Goal: Check status: Check status

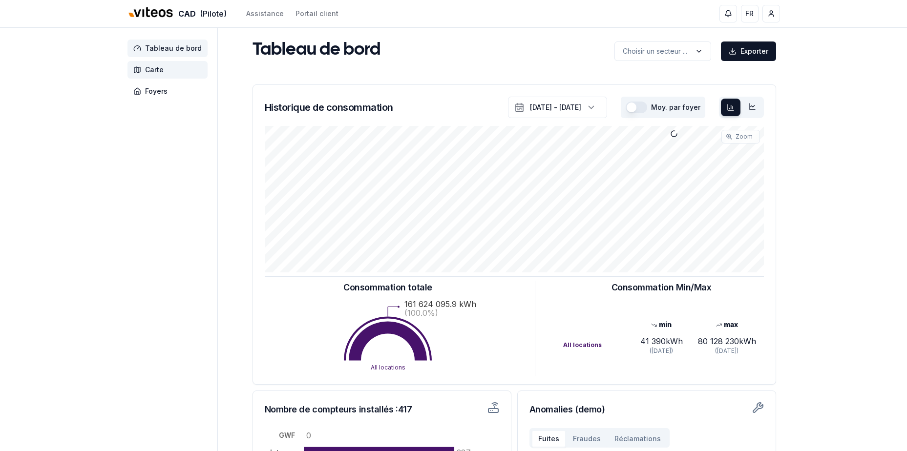
click at [161, 76] on span "Carte" at bounding box center [167, 70] width 80 height 18
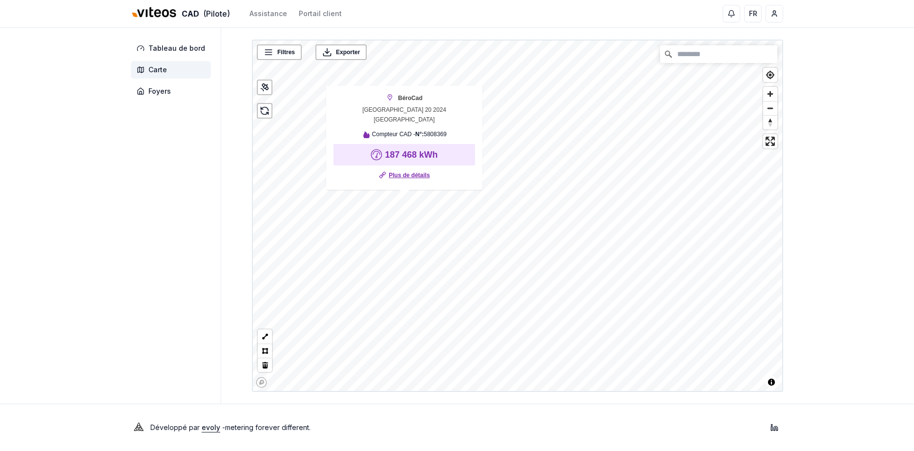
click at [417, 170] on link "Plus de détails" at bounding box center [409, 175] width 41 height 10
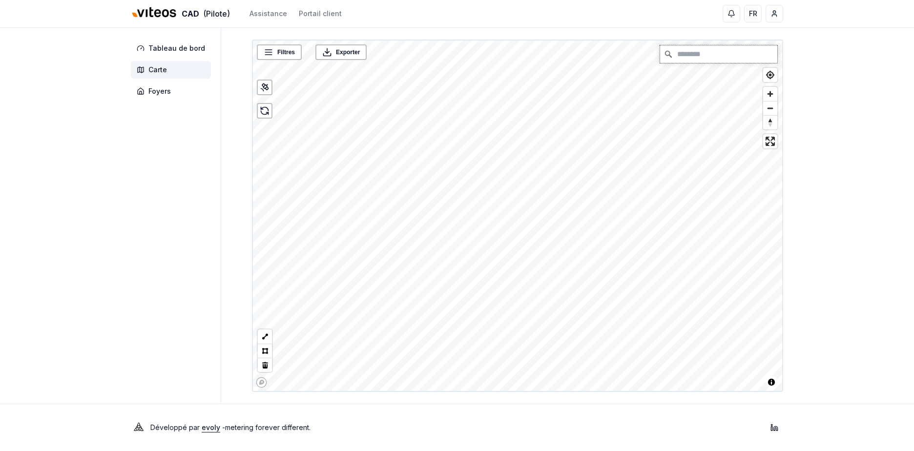
click at [707, 55] on input "Chercher" at bounding box center [718, 54] width 117 height 18
type input "*"
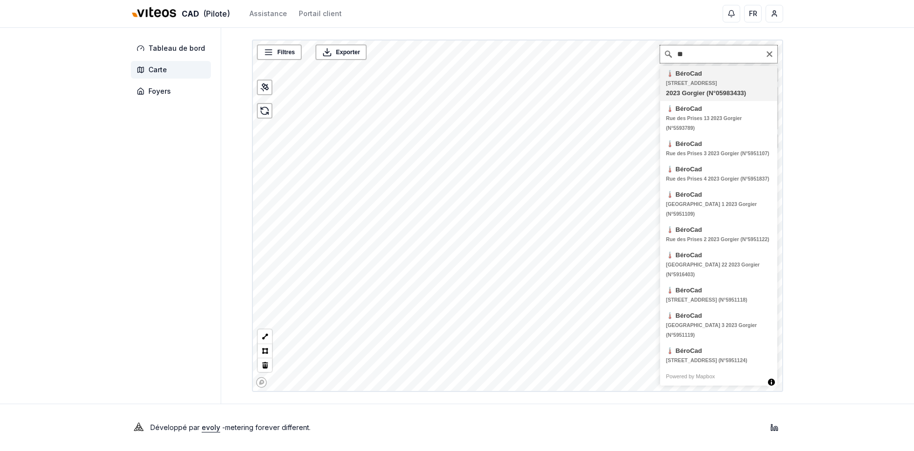
type input "*"
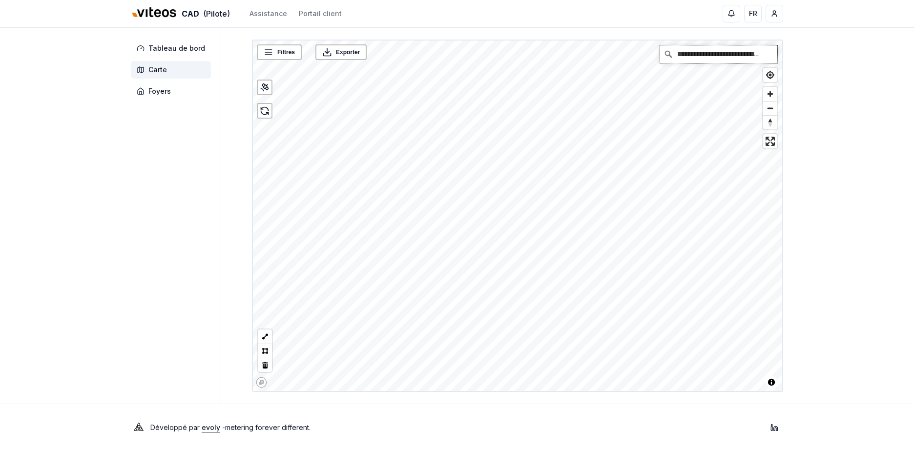
type input "**********"
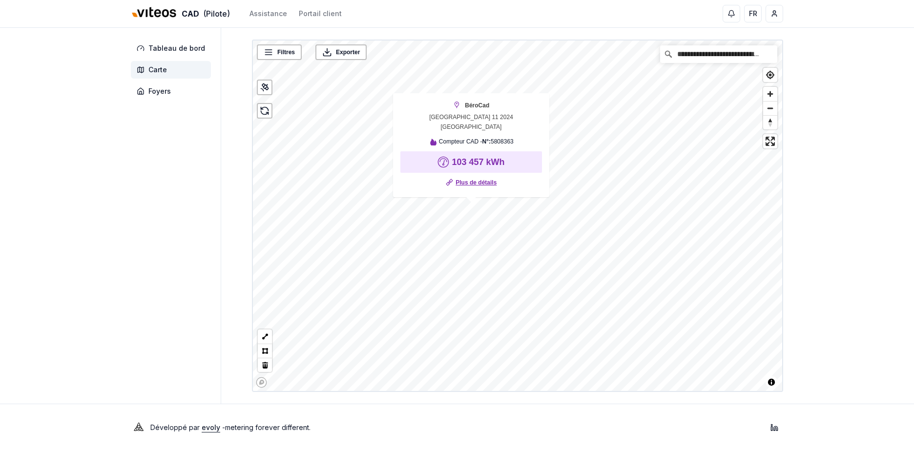
click at [476, 180] on link "Plus de détails" at bounding box center [476, 183] width 41 height 10
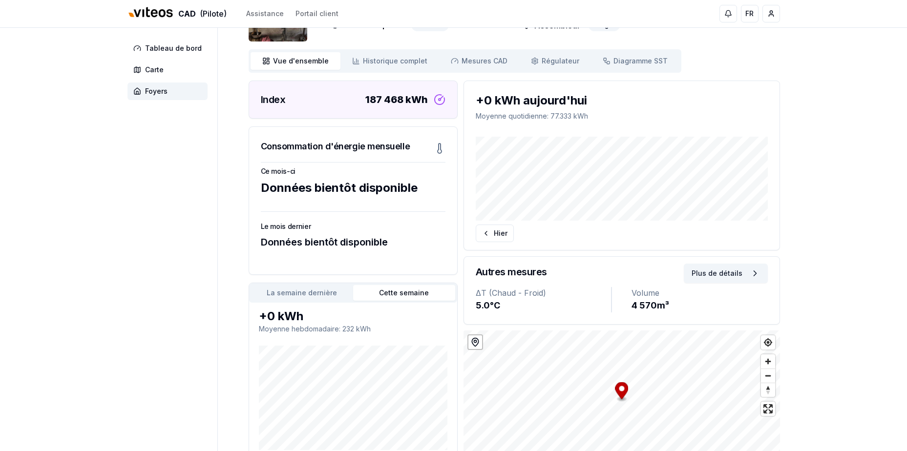
scroll to position [98, 0]
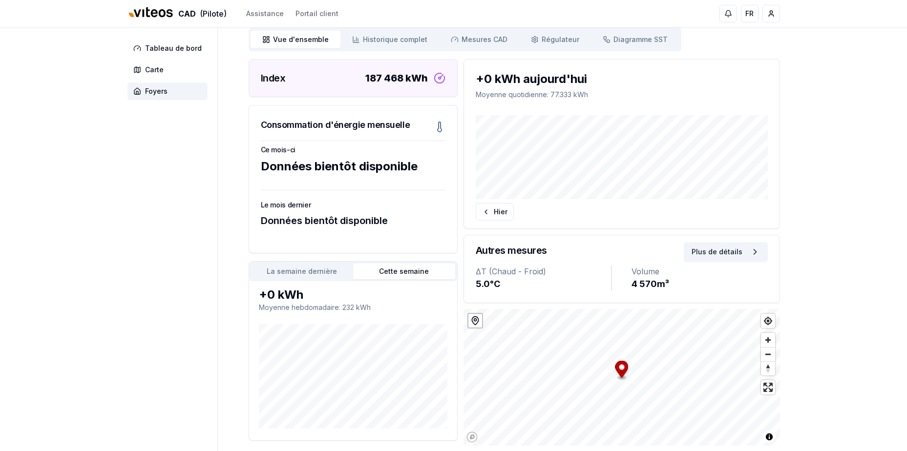
click at [410, 37] on span "Historique complet" at bounding box center [395, 40] width 64 height 10
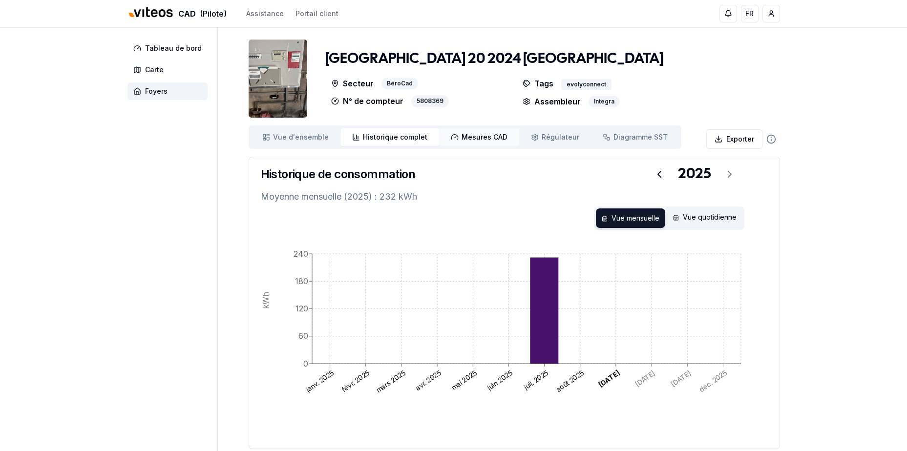
click at [483, 131] on link "Mesures CAD Mes. CAD" at bounding box center [479, 137] width 80 height 18
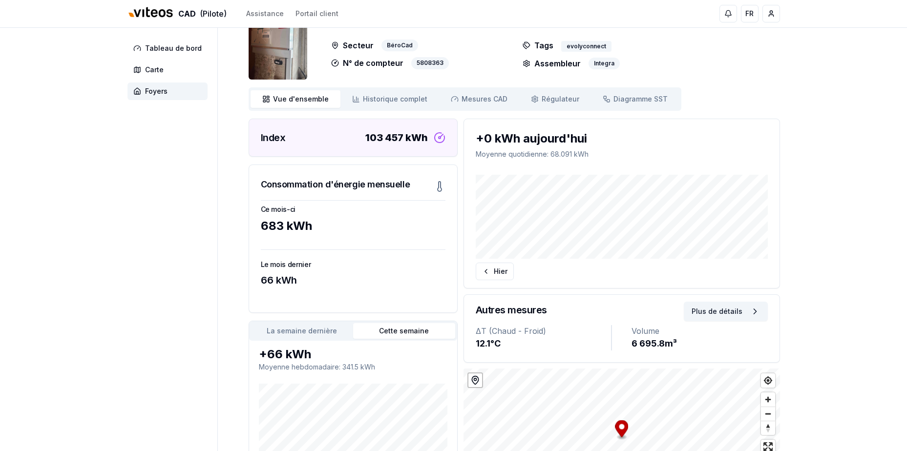
scroll to position [5, 0]
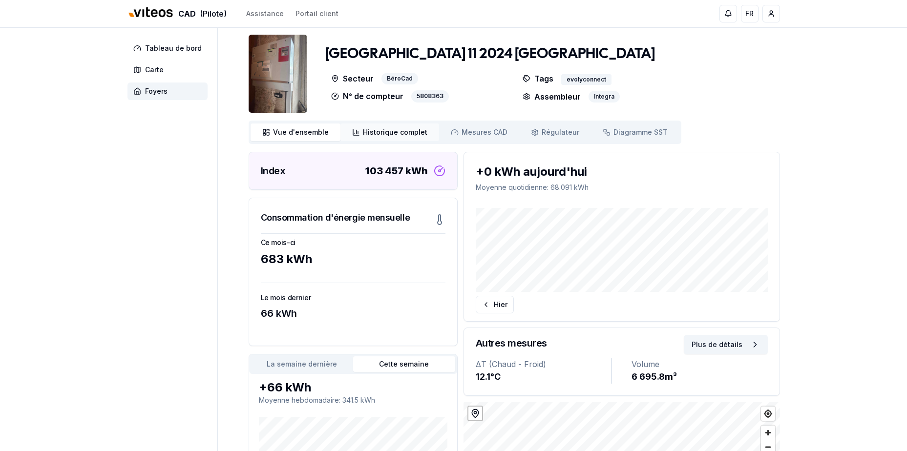
click at [407, 138] on link "Historique complet Historique" at bounding box center [389, 133] width 99 height 18
